Goal: Task Accomplishment & Management: Manage account settings

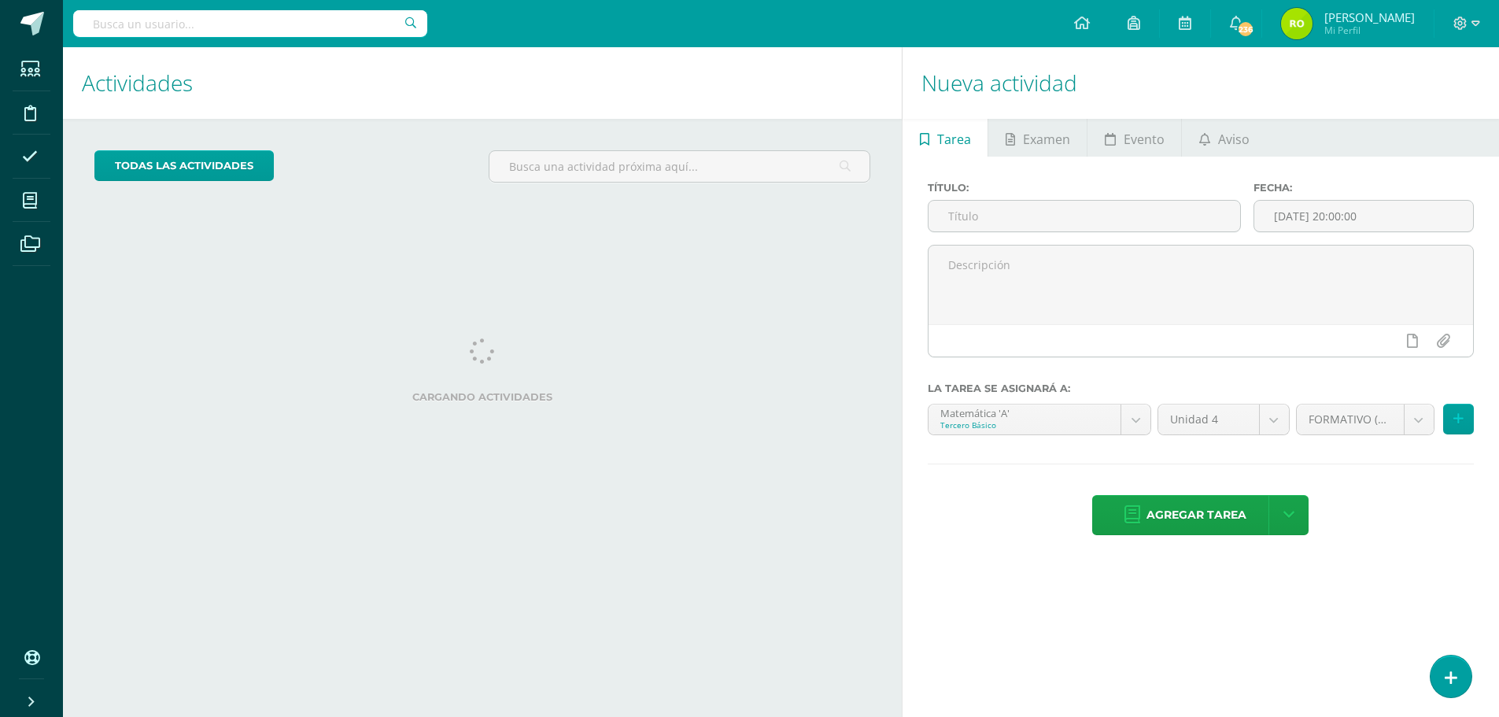
click at [1313, 26] on img at bounding box center [1296, 23] width 31 height 31
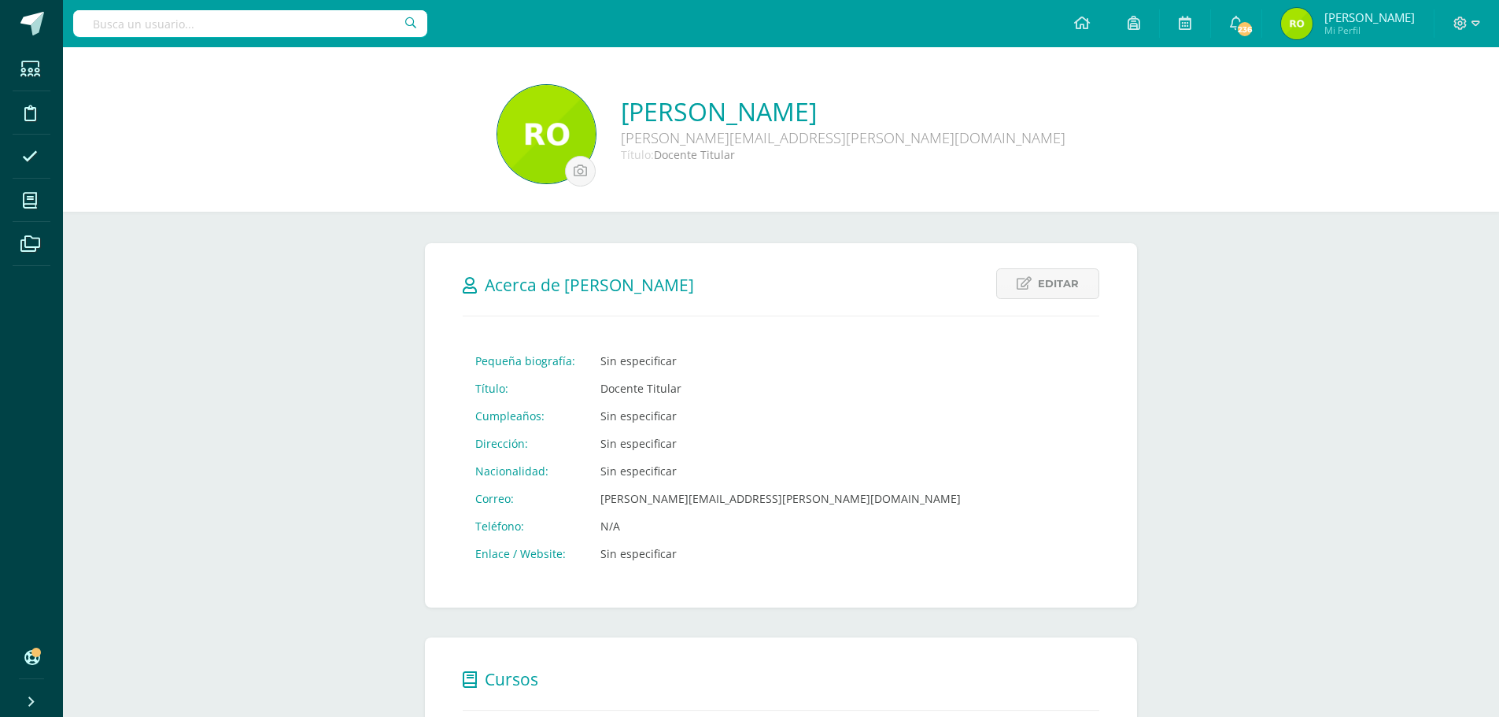
click at [1306, 19] on img at bounding box center [1296, 23] width 31 height 31
click at [1478, 24] on icon at bounding box center [1476, 23] width 9 height 6
click at [1429, 104] on span "Cerrar sesión" at bounding box center [1426, 107] width 71 height 15
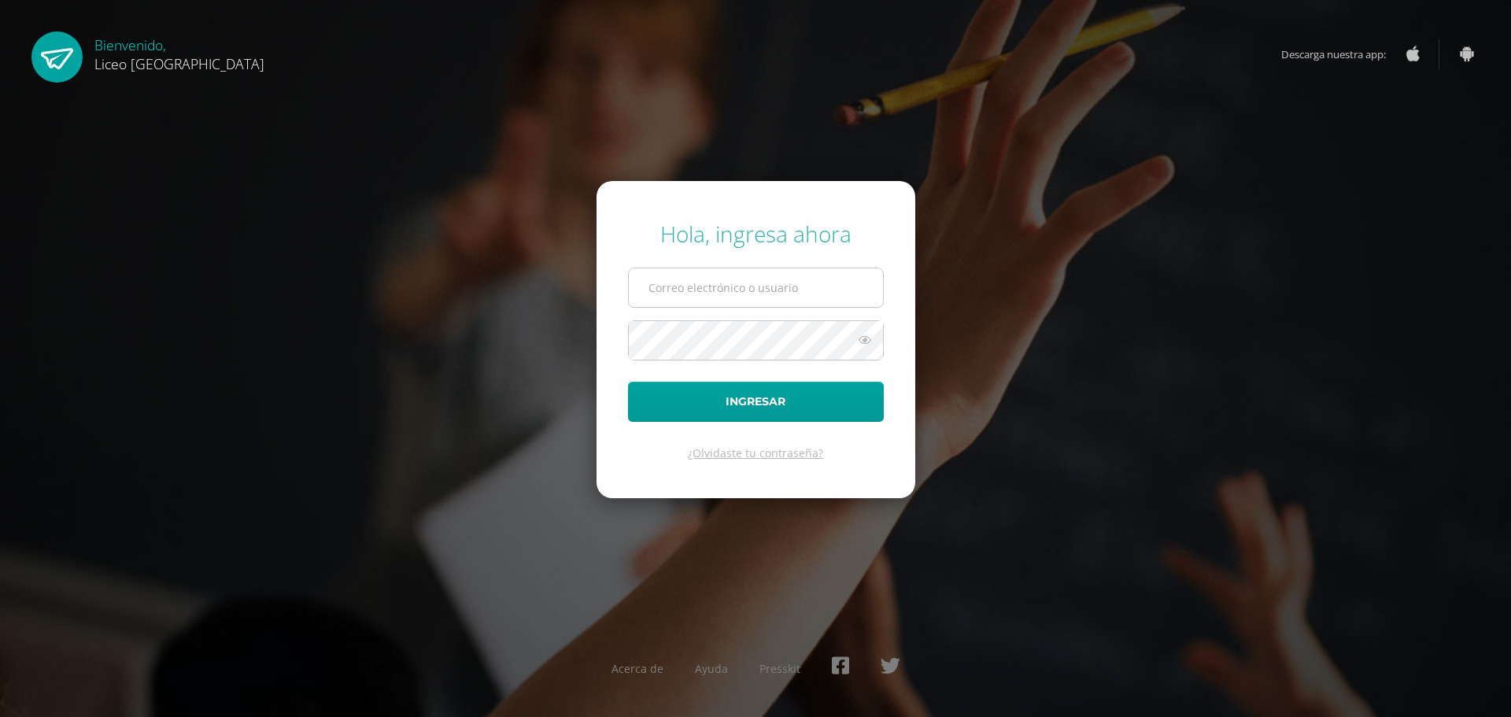
click at [824, 289] on input "text" at bounding box center [756, 287] width 254 height 39
type input "[EMAIL_ADDRESS][PERSON_NAME][DOMAIN_NAME]"
click at [628, 382] on button "Ingresar" at bounding box center [756, 402] width 256 height 40
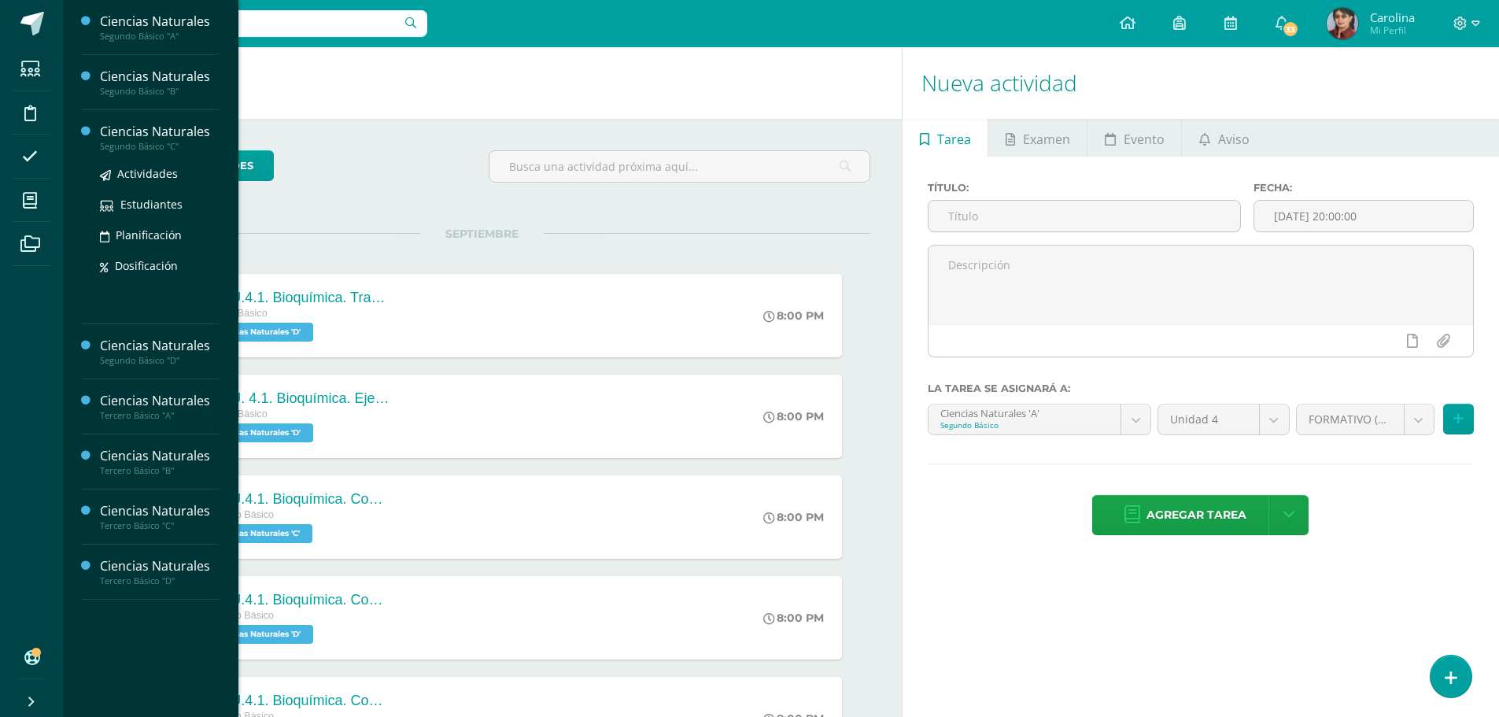
click at [163, 134] on div "Ciencias Naturales" at bounding box center [160, 132] width 120 height 18
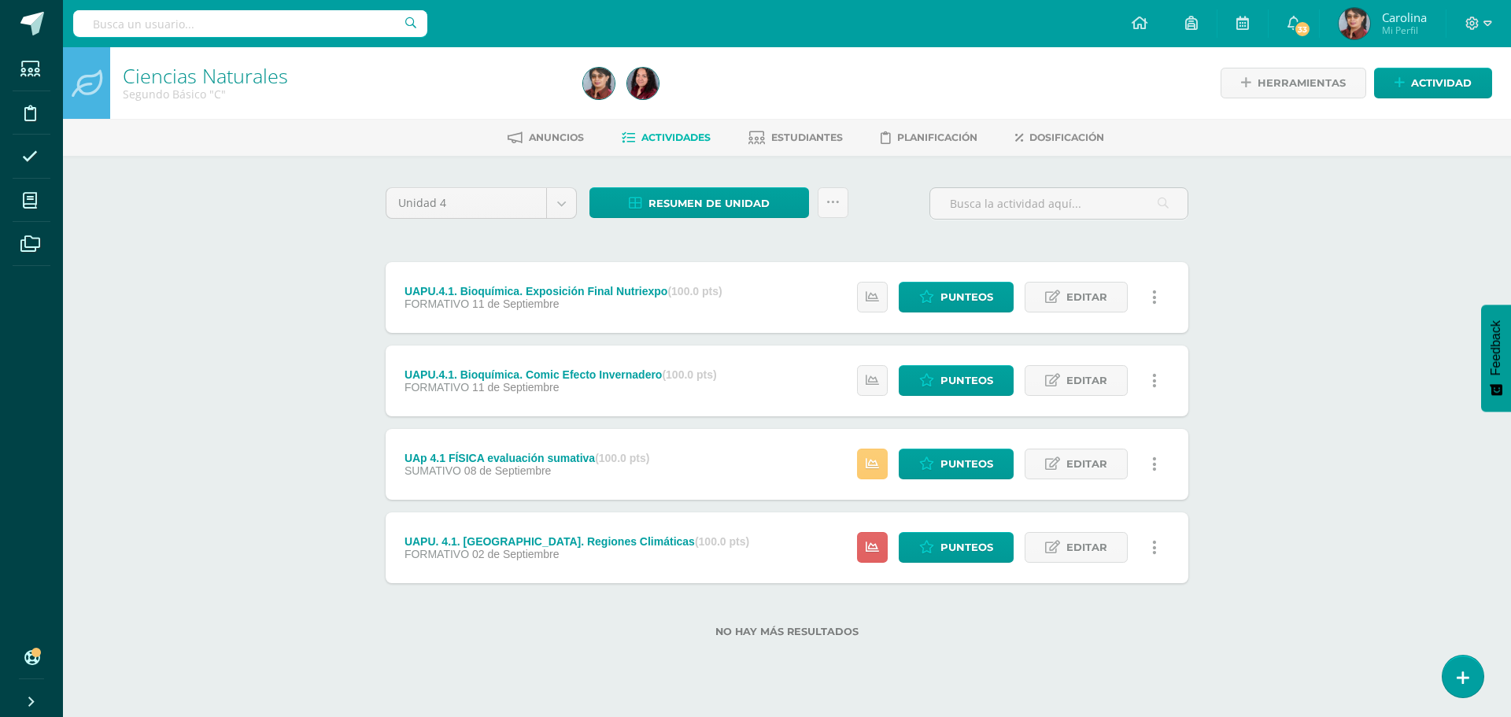
click at [1350, 461] on div "Ciencias Naturales Segundo Básico "C" Herramientas Detalle de asistencias Activ…" at bounding box center [787, 367] width 1448 height 641
click at [1488, 23] on icon at bounding box center [1488, 24] width 9 height 14
click at [1464, 107] on span "Cerrar sesión" at bounding box center [1438, 107] width 71 height 15
